Goal: Check status

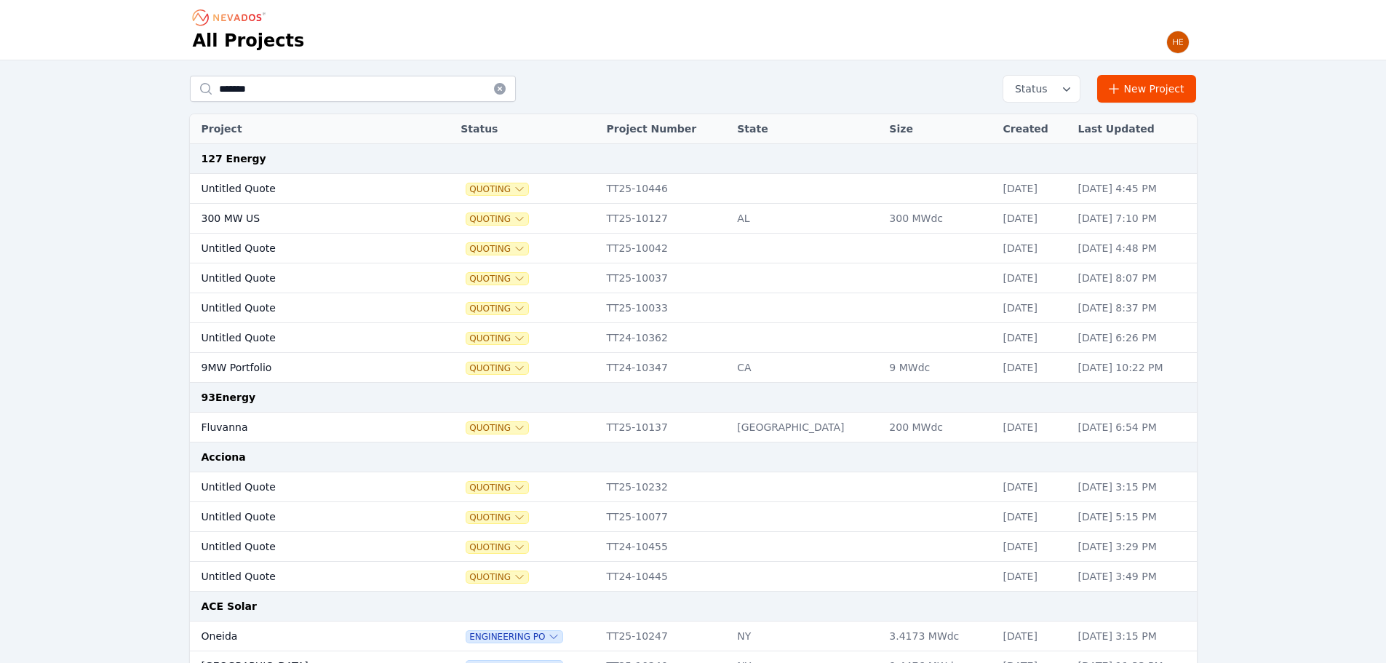
type input "*******"
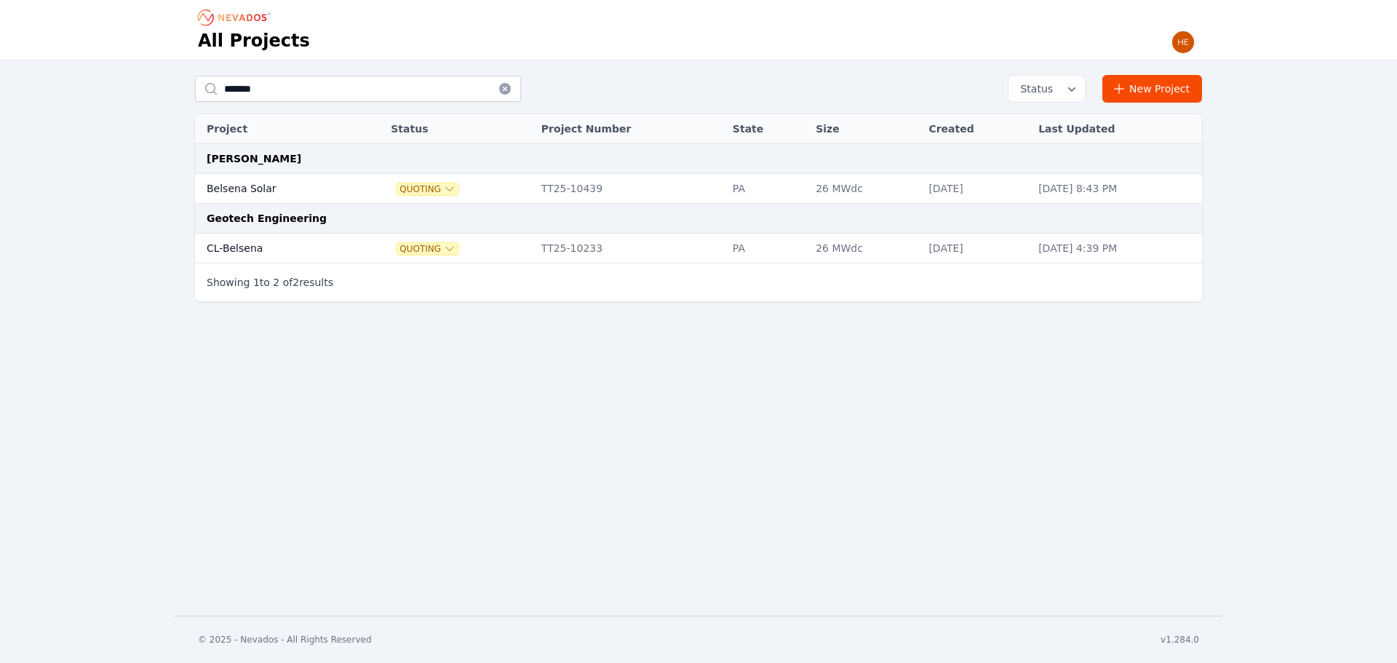
click at [240, 188] on td "Belsena Solar" at bounding box center [276, 189] width 162 height 30
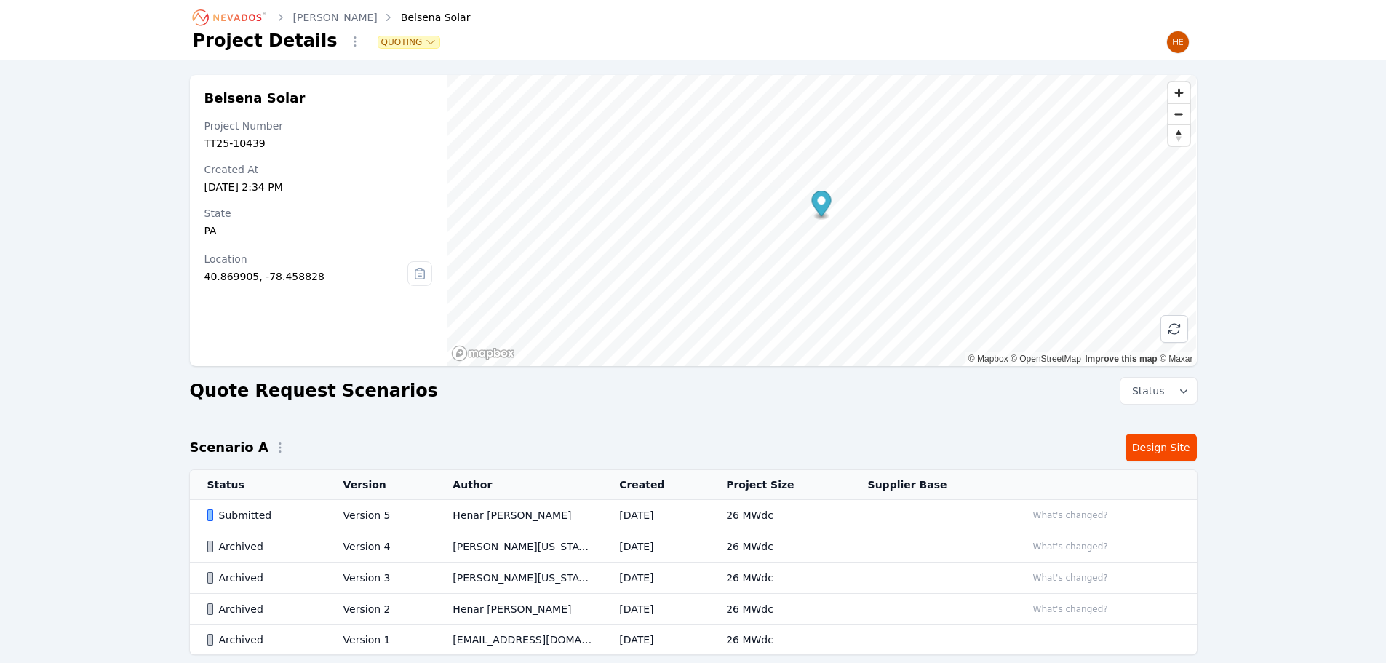
click at [250, 521] on div "Submitted" at bounding box center [262, 515] width 111 height 15
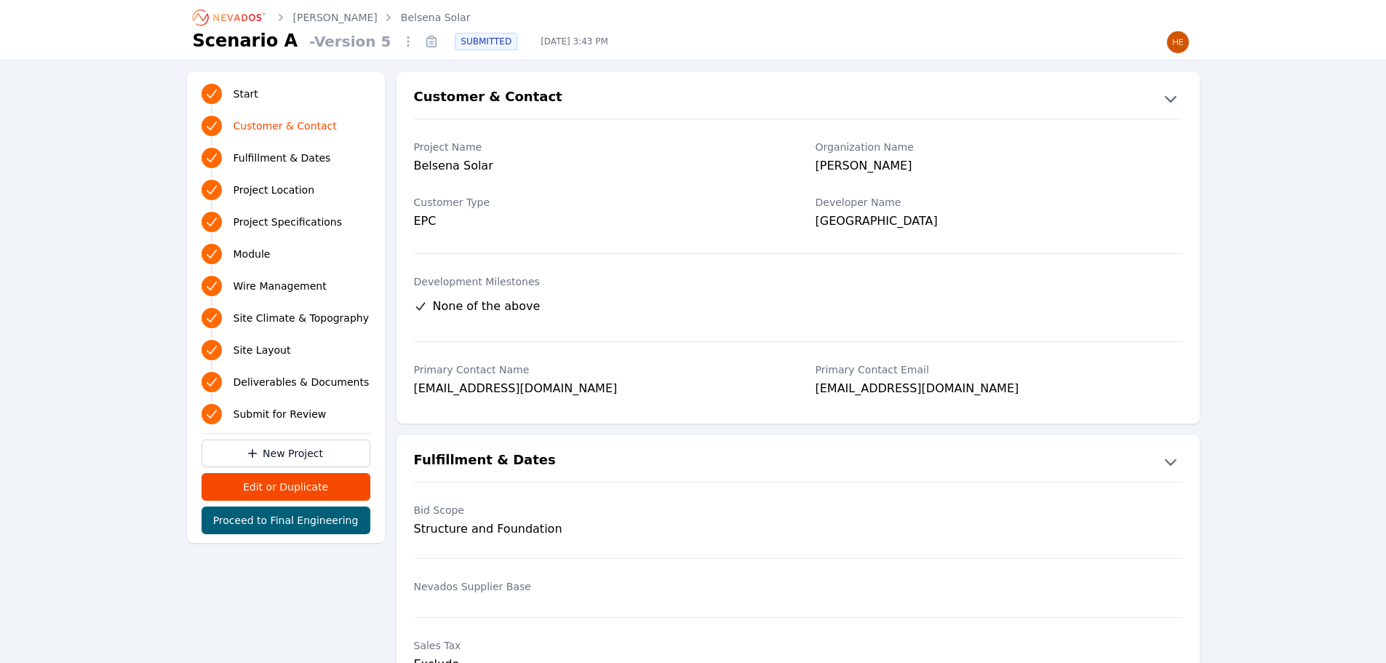
click at [663, 287] on label "Development Milestones" at bounding box center [798, 281] width 768 height 15
click at [892, 319] on ul "None of the above" at bounding box center [798, 306] width 768 height 29
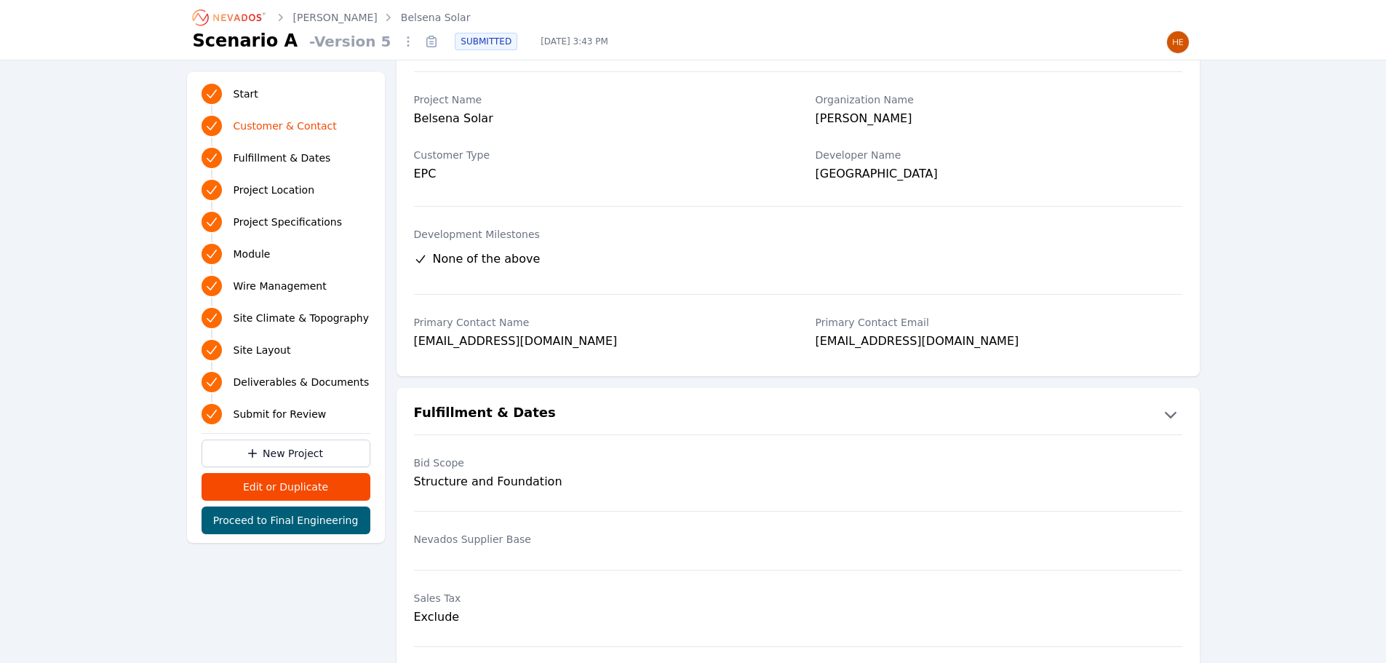
scroll to position [73, 0]
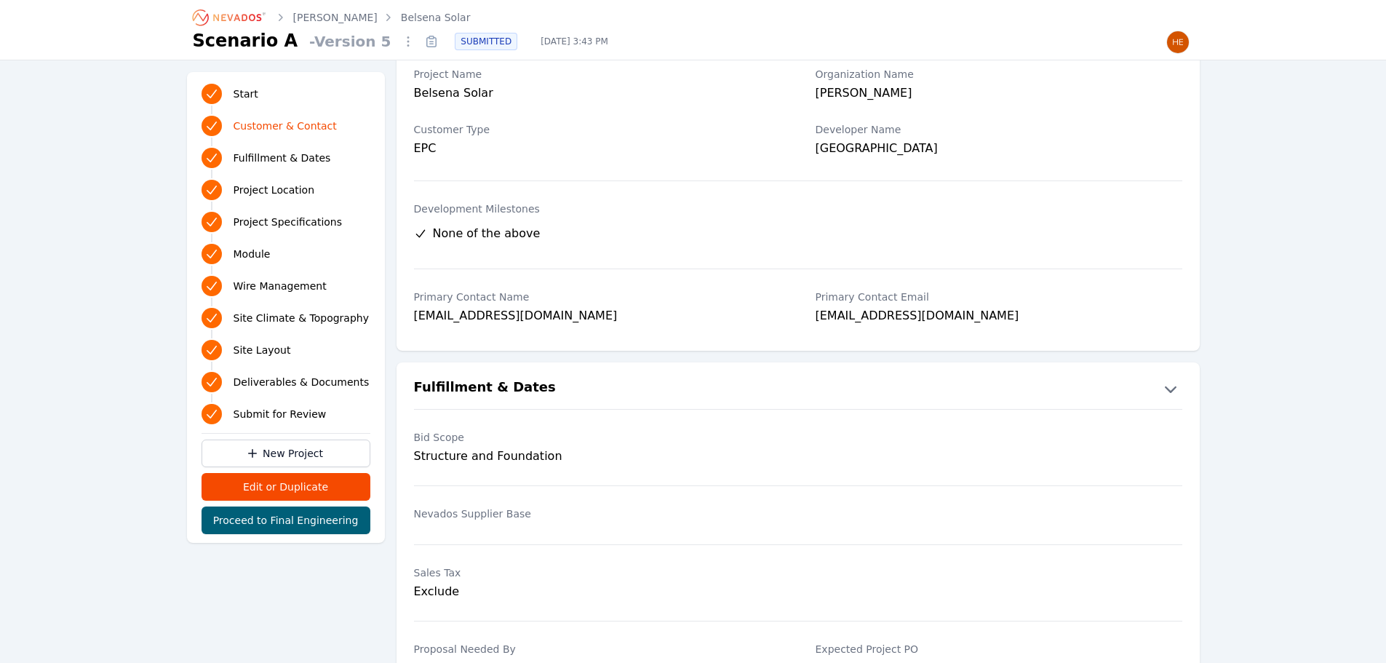
click at [775, 447] on div "Bid Scope Structure and Foundation" at bounding box center [597, 447] width 367 height 52
click at [774, 447] on div "Bid Scope Structure and Foundation" at bounding box center [597, 447] width 367 height 52
